Goal: Transaction & Acquisition: Purchase product/service

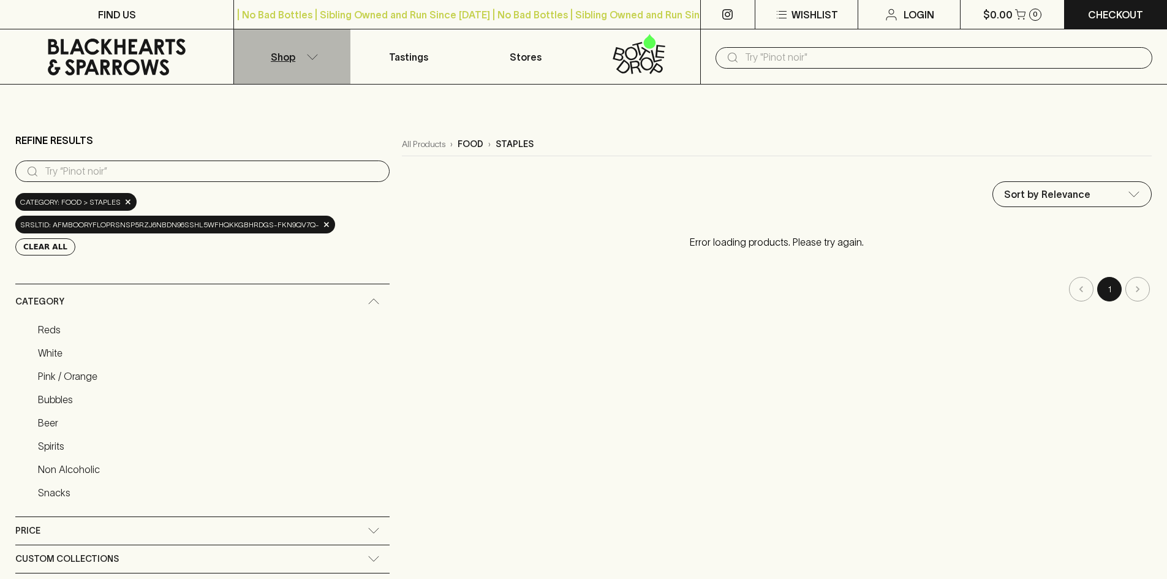
click at [313, 63] on button "Shop" at bounding box center [292, 56] width 116 height 54
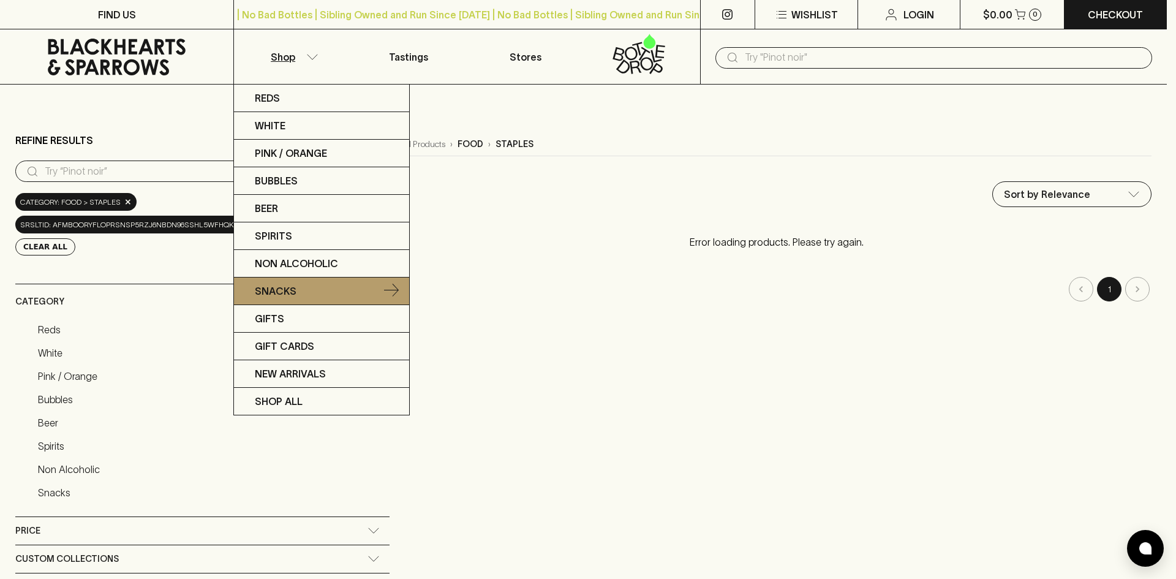
click at [284, 287] on p "Snacks" at bounding box center [276, 291] width 42 height 15
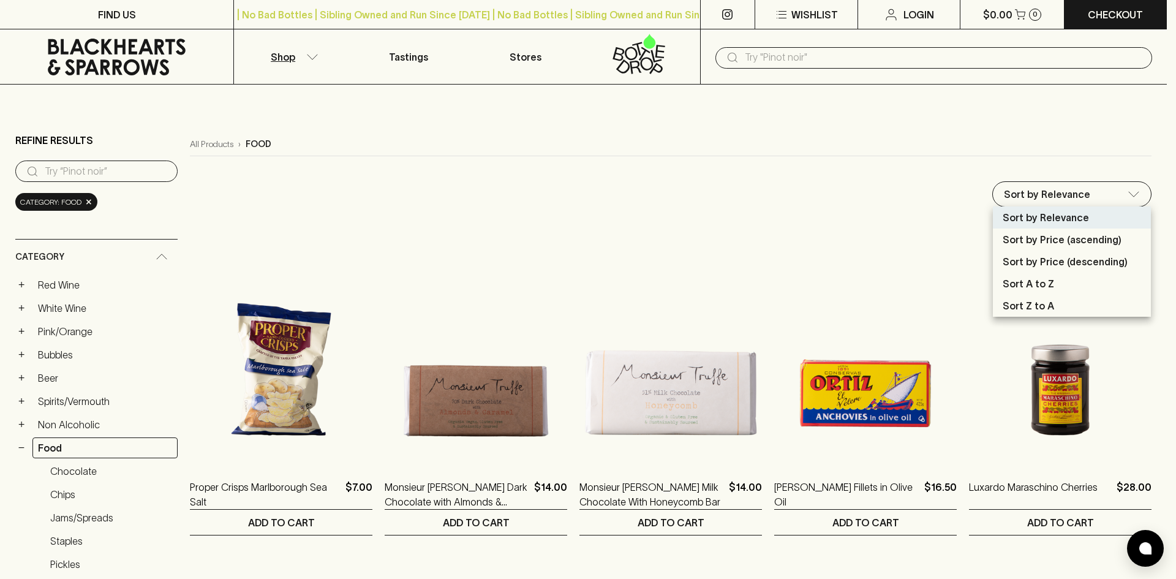
click at [1062, 195] on div at bounding box center [588, 289] width 1176 height 579
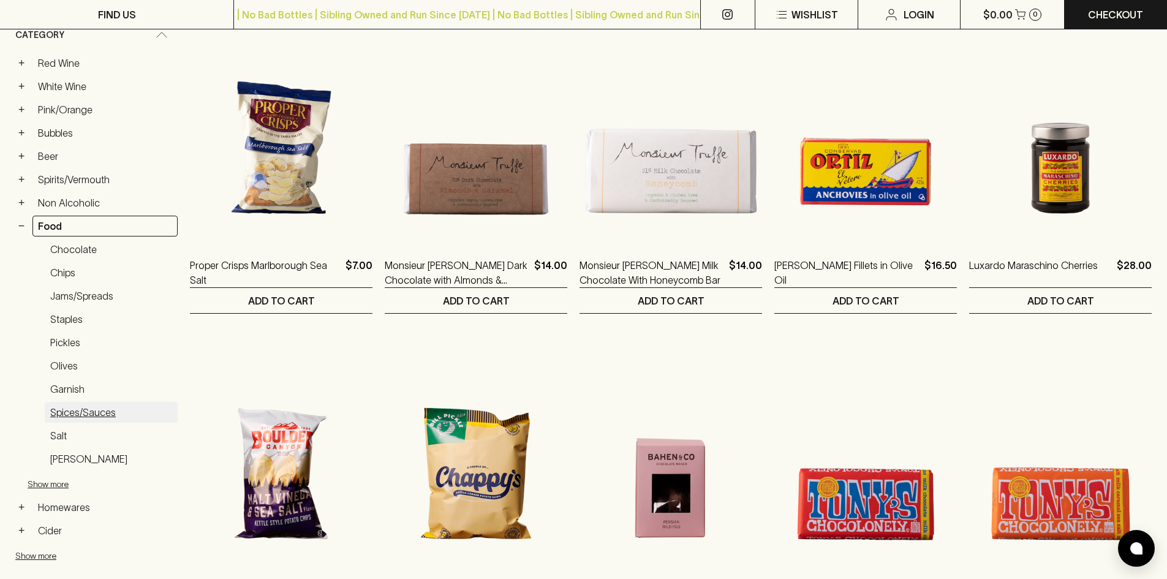
scroll to position [245, 0]
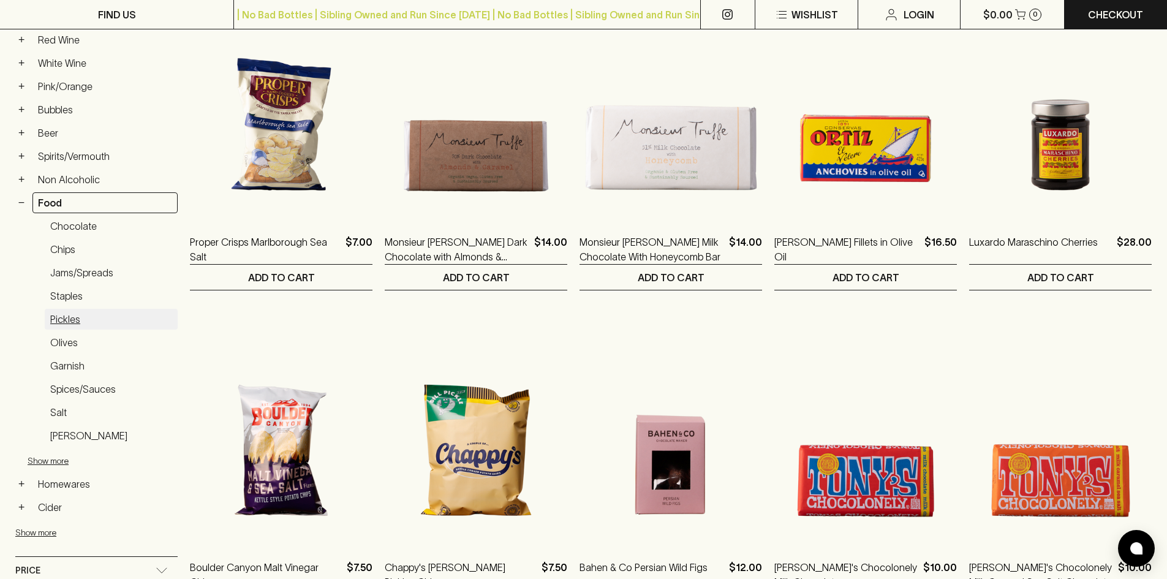
click at [63, 320] on link "Pickles" at bounding box center [111, 319] width 133 height 21
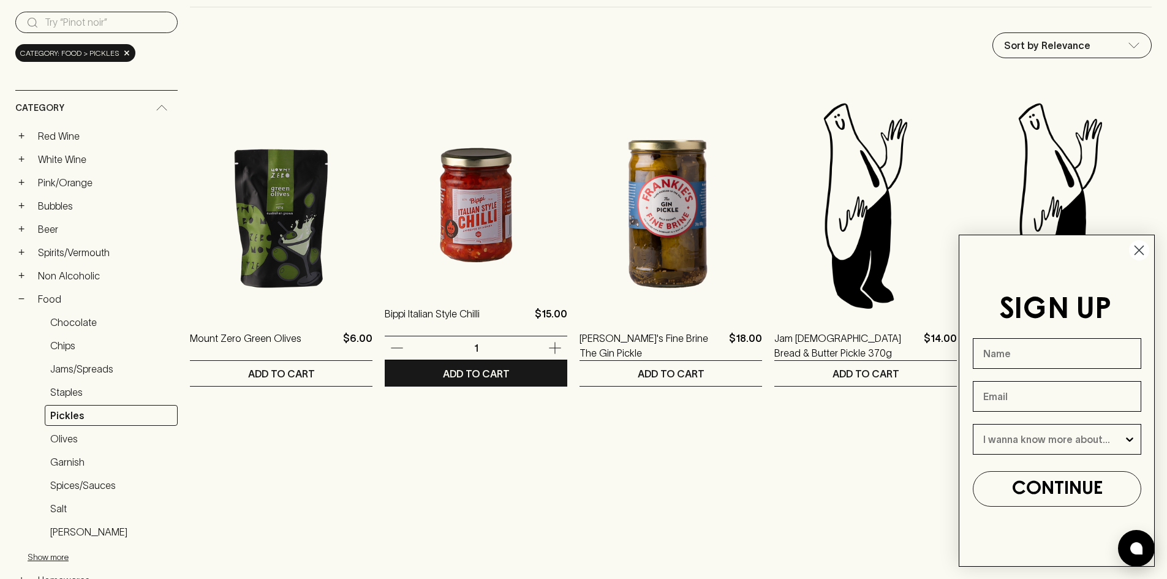
scroll to position [306, 0]
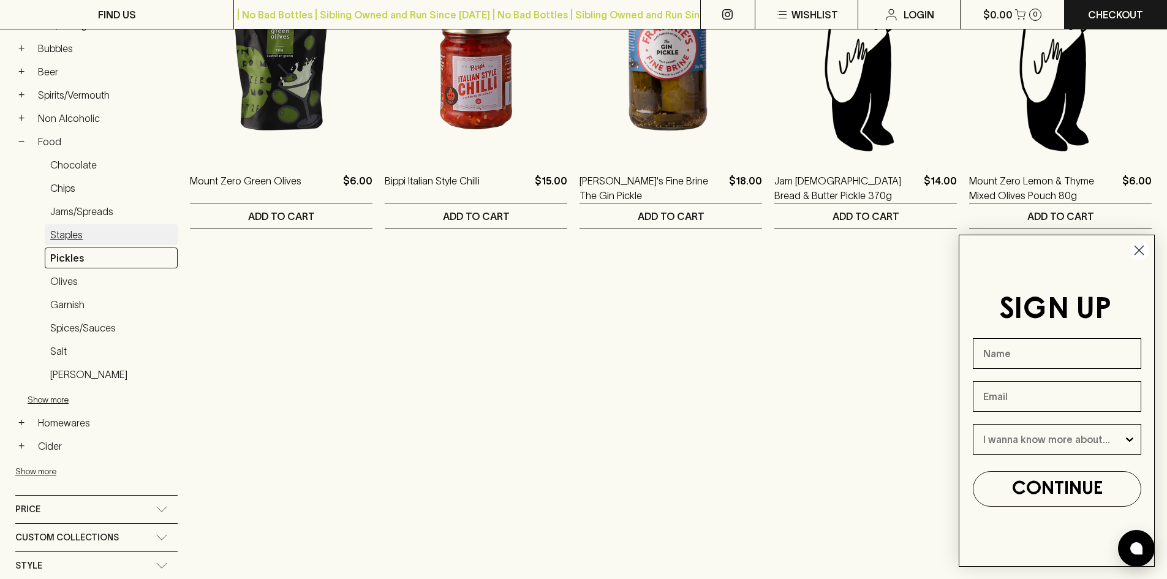
click at [65, 230] on link "Staples" at bounding box center [111, 234] width 133 height 21
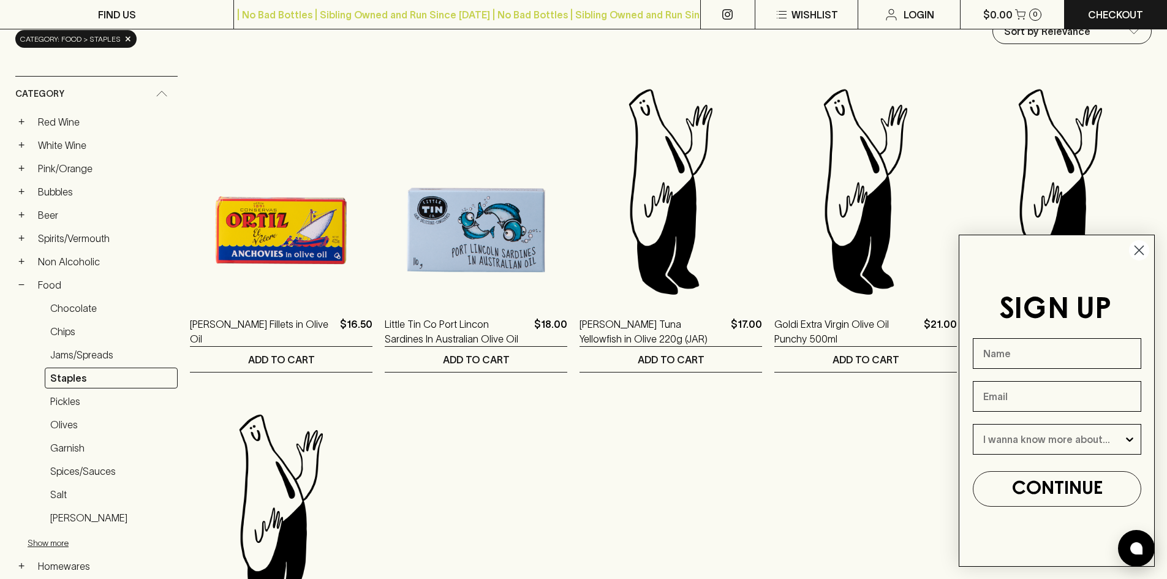
scroll to position [122, 0]
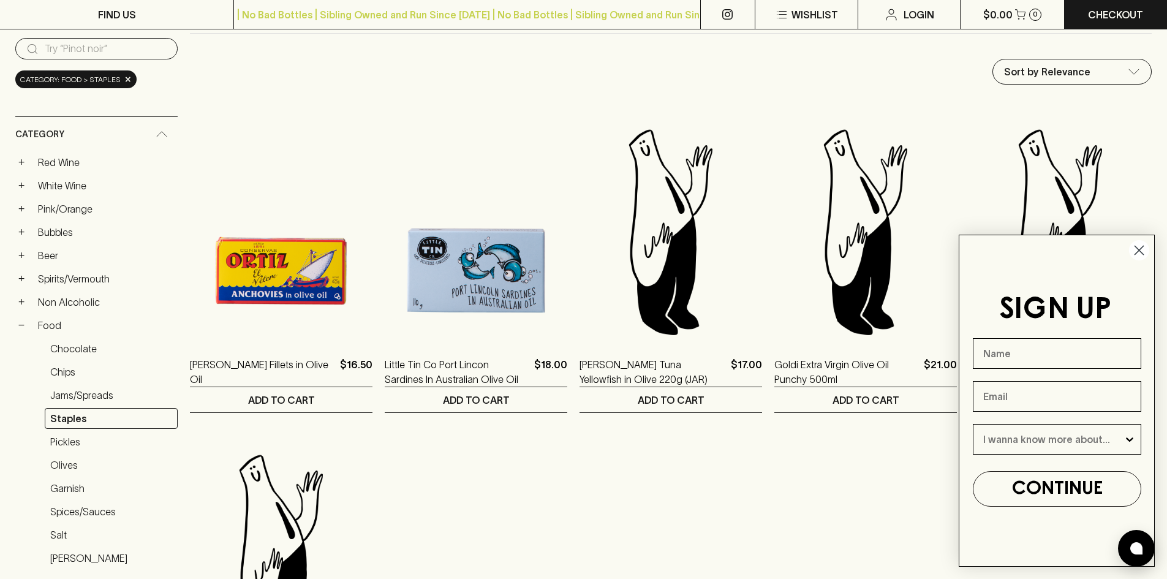
click at [1140, 255] on circle "Close dialog" at bounding box center [1139, 250] width 20 height 20
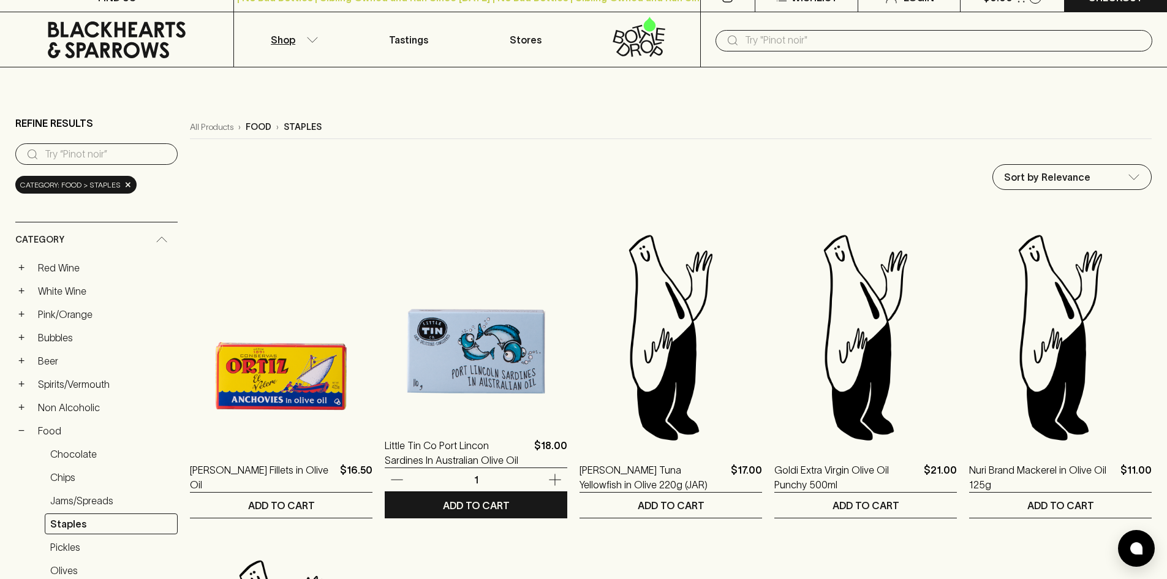
scroll to position [0, 0]
